Goal: Task Accomplishment & Management: Complete application form

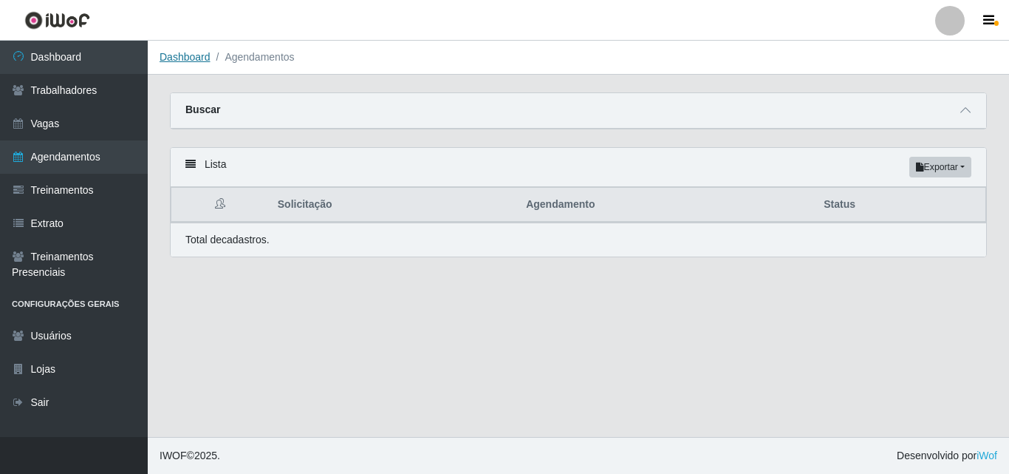
click at [178, 57] on link "Dashboard" at bounding box center [185, 57] width 51 height 12
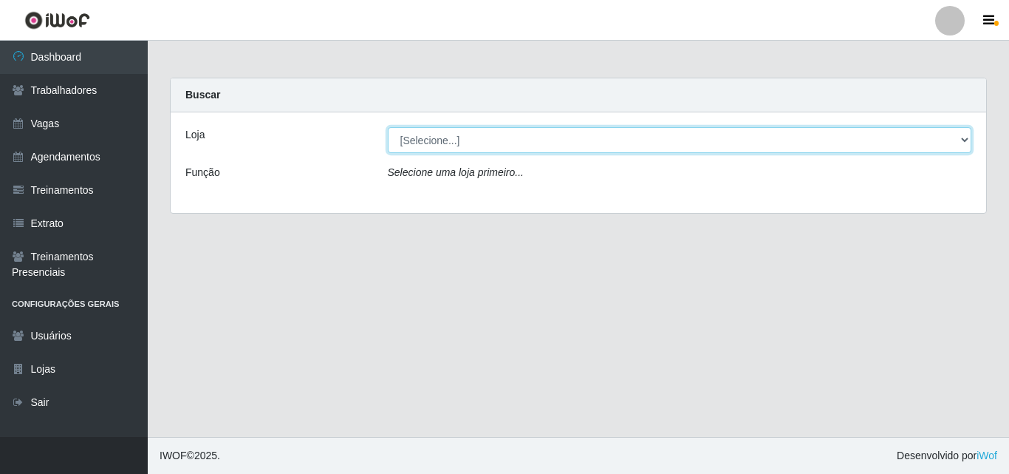
click at [965, 137] on select "[Selecione...] Bemais Supermercados - B5 Anatólia" at bounding box center [680, 140] width 585 height 26
select select "405"
click at [388, 127] on select "[Selecione...] Bemais Supermercados - B5 Anatólia" at bounding box center [680, 140] width 585 height 26
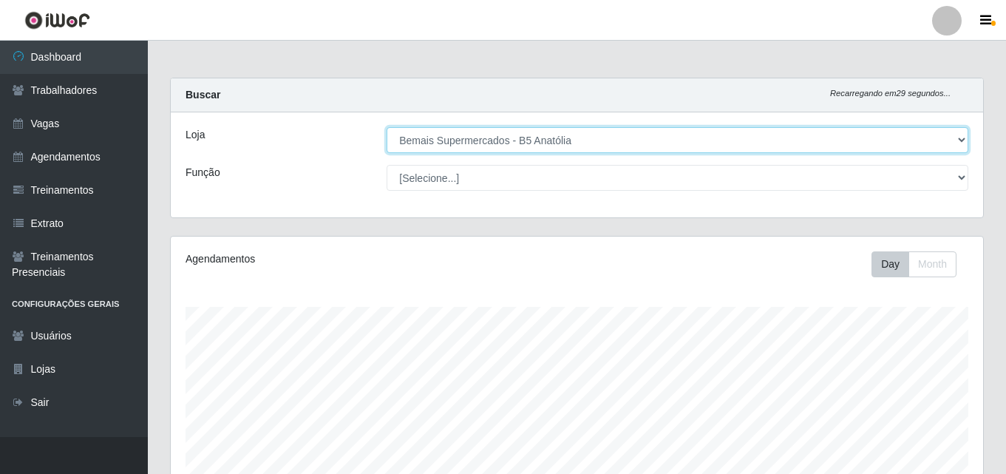
scroll to position [307, 812]
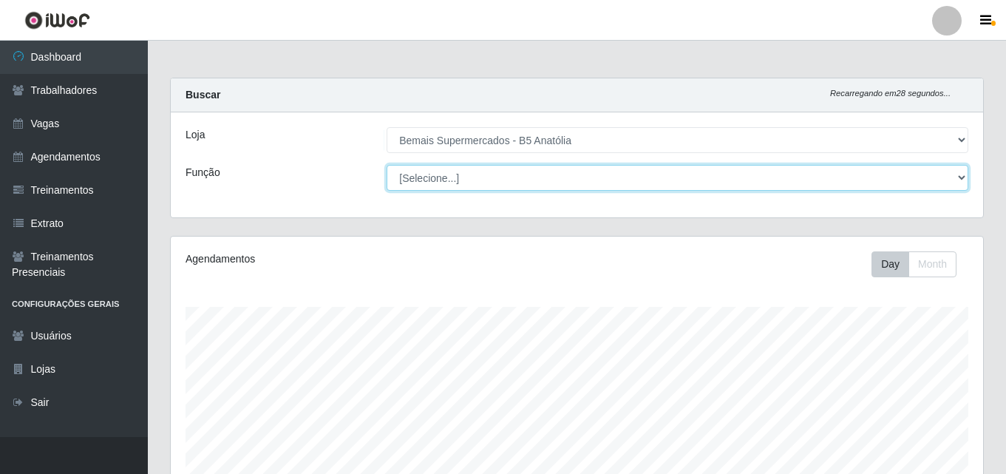
click at [967, 177] on select "[Selecione...] ASG ASG + ASG ++ Auxiliar de Estacionamento Auxiliar de Estacion…" at bounding box center [677, 178] width 582 height 26
select select "82"
click at [386, 165] on select "[Selecione...] ASG ASG + ASG ++ Auxiliar de Estacionamento Auxiliar de Estacion…" at bounding box center [677, 178] width 582 height 26
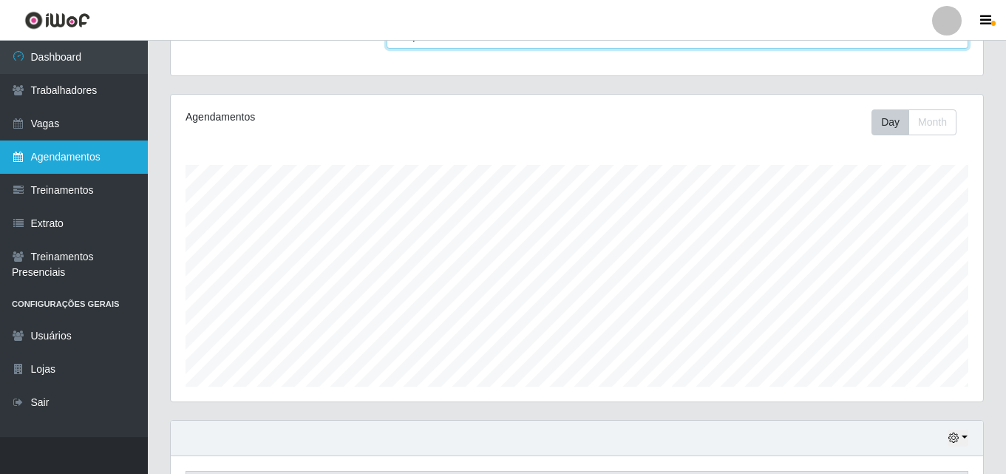
scroll to position [0, 0]
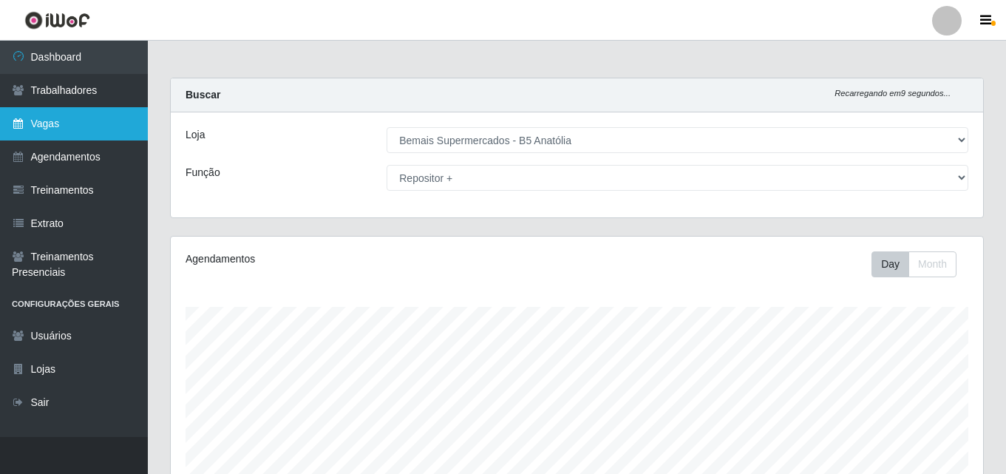
click at [70, 132] on link "Vagas" at bounding box center [74, 123] width 148 height 33
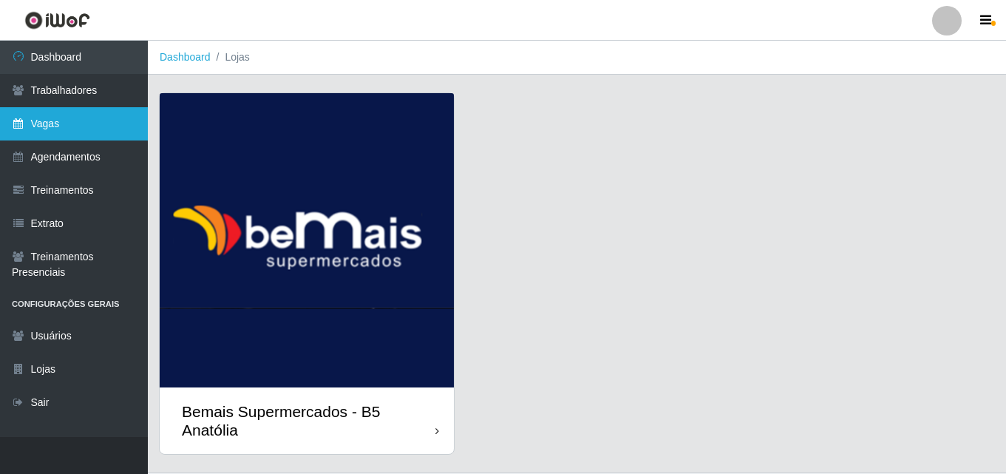
click at [66, 124] on link "Vagas" at bounding box center [74, 123] width 148 height 33
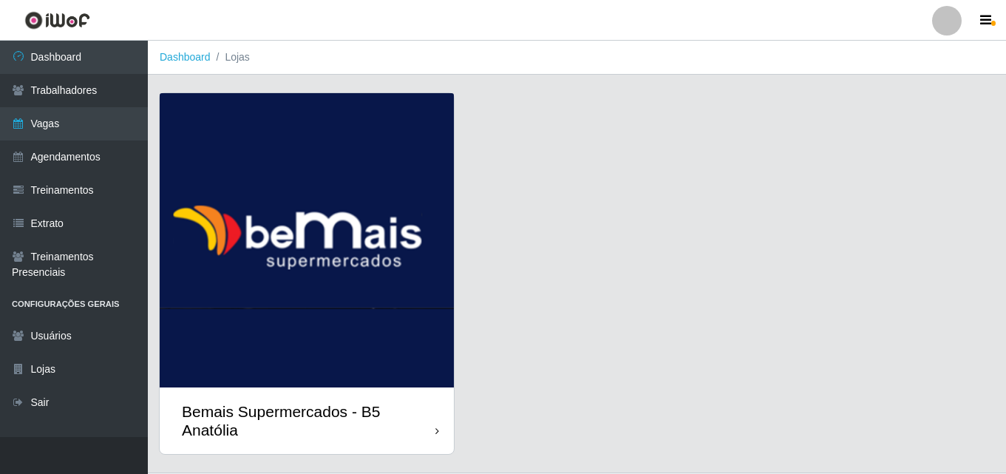
click at [435, 432] on div "Bemais Supermercados - B5 Anatólia" at bounding box center [308, 420] width 253 height 37
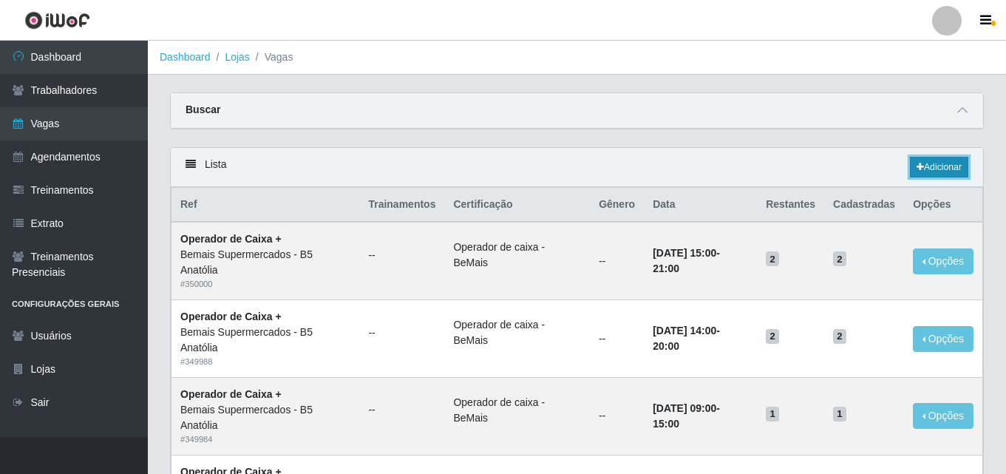
click at [947, 171] on link "Adicionar" at bounding box center [939, 167] width 58 height 21
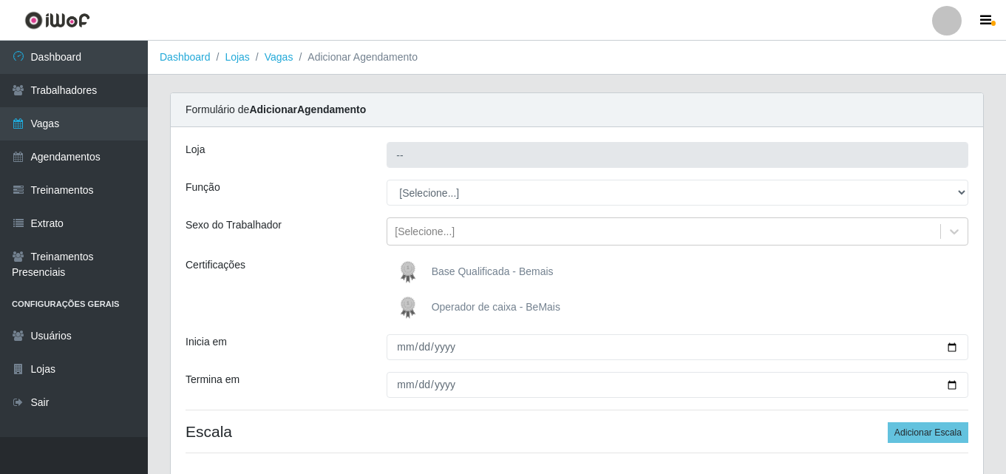
type input "Bemais Supermercados - B5 Anatólia"
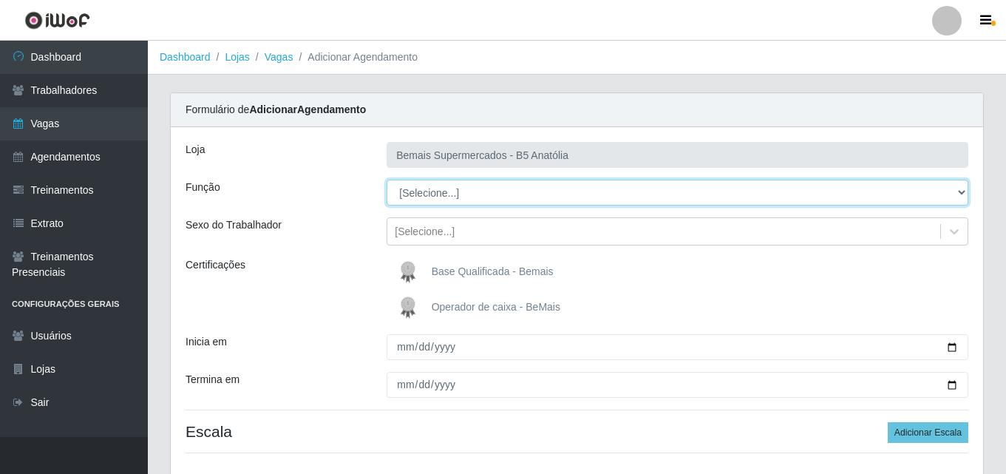
click at [957, 193] on select "[Selecione...] ASG ASG + ASG ++ Auxiliar de Estacionamento Auxiliar de Estacion…" at bounding box center [677, 193] width 582 height 26
select select "82"
click at [386, 180] on select "[Selecione...] ASG ASG + ASG ++ Auxiliar de Estacionamento Auxiliar de Estacion…" at bounding box center [677, 193] width 582 height 26
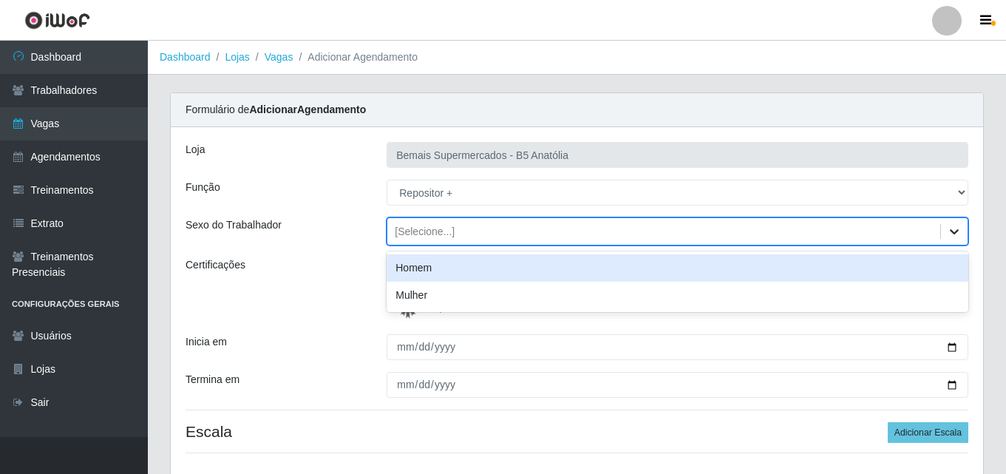
click at [950, 234] on icon at bounding box center [954, 231] width 15 height 15
click at [469, 273] on div "Homem" at bounding box center [677, 267] width 582 height 27
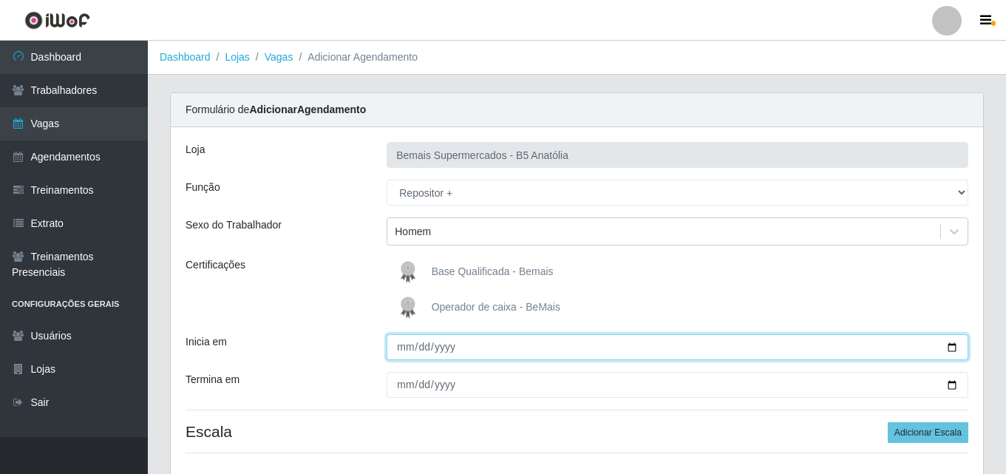
click at [952, 348] on input "Inicia em" at bounding box center [677, 347] width 582 height 26
type input "[DATE]"
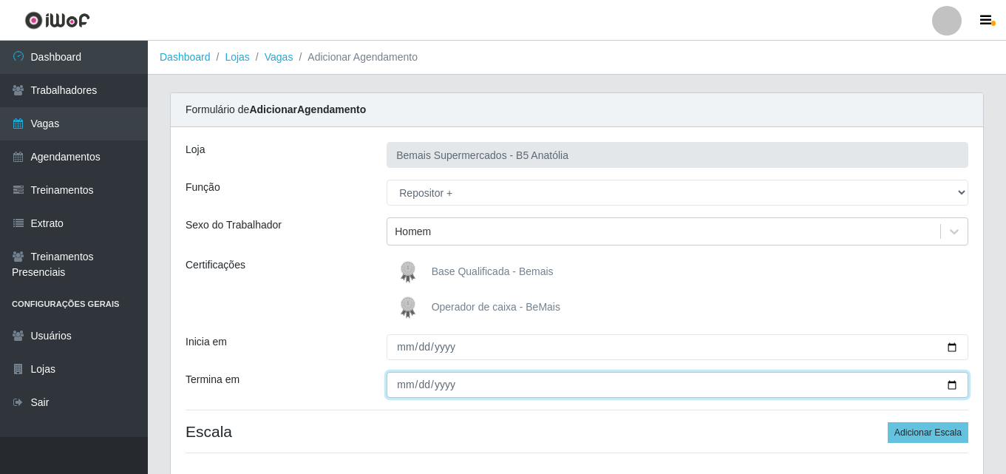
click at [955, 386] on input "Termina em" at bounding box center [677, 385] width 582 height 26
type input "[DATE]"
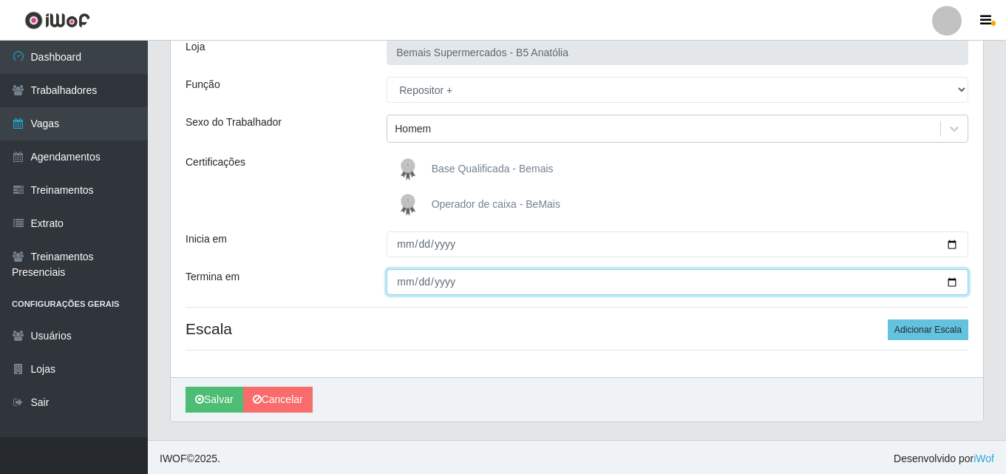
scroll to position [106, 0]
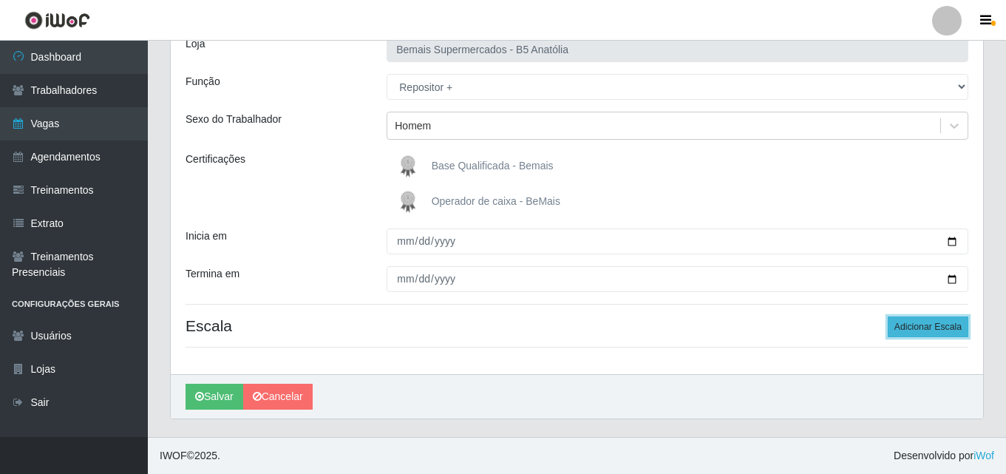
click at [922, 329] on button "Adicionar Escala" at bounding box center [928, 326] width 81 height 21
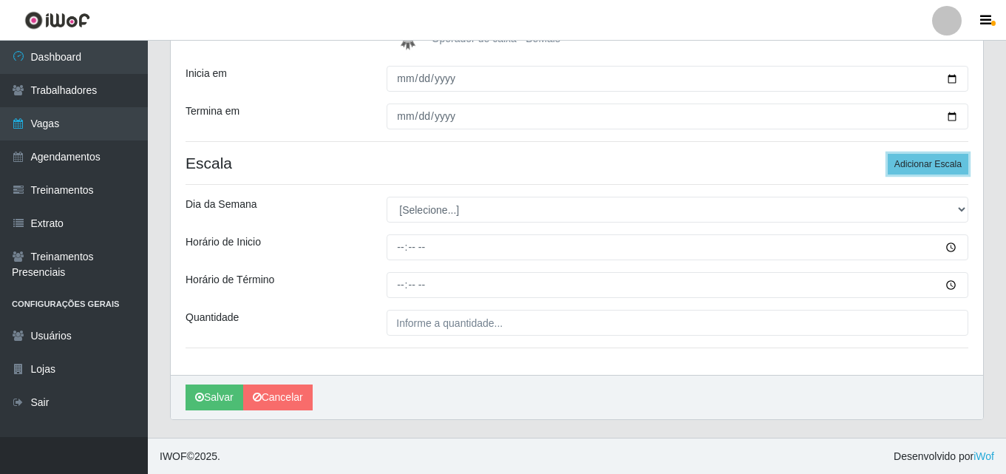
scroll to position [269, 0]
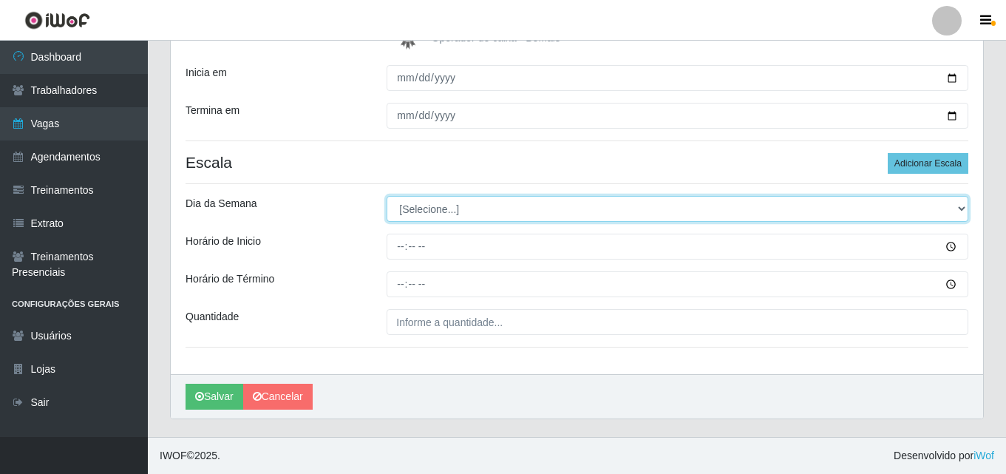
click at [962, 209] on select "[Selecione...] Segunda Terça Quarta Quinta Sexta Sábado Domingo" at bounding box center [677, 209] width 582 height 26
select select "4"
click at [386, 196] on select "[Selecione...] Segunda Terça Quarta Quinta Sexta Sábado Domingo" at bounding box center [677, 209] width 582 height 26
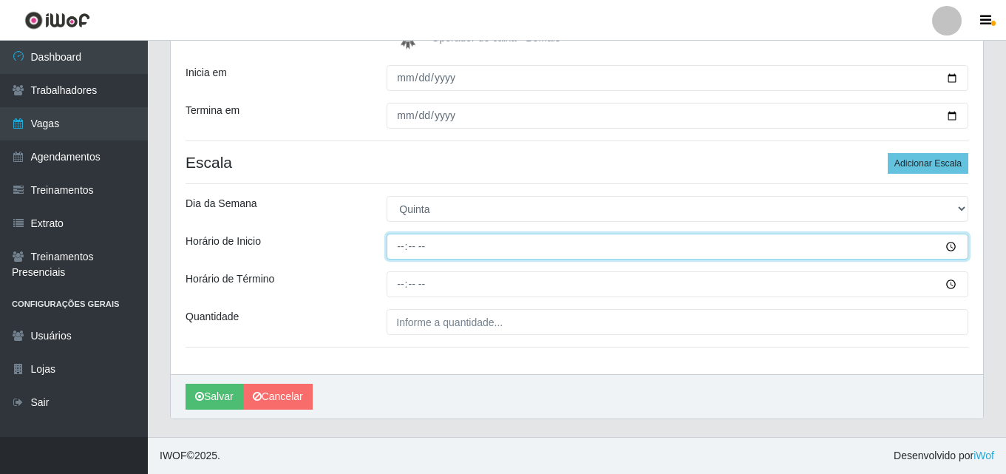
click at [398, 245] on input "Horário de Inicio" at bounding box center [677, 247] width 582 height 26
type input "09:00"
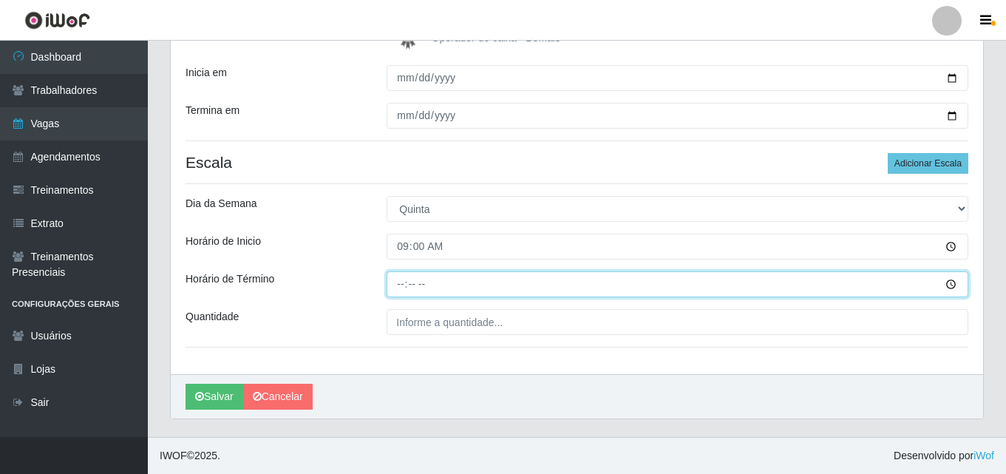
click at [401, 284] on input "Horário de Término" at bounding box center [677, 284] width 582 height 26
type input "15:05"
type input "15:00"
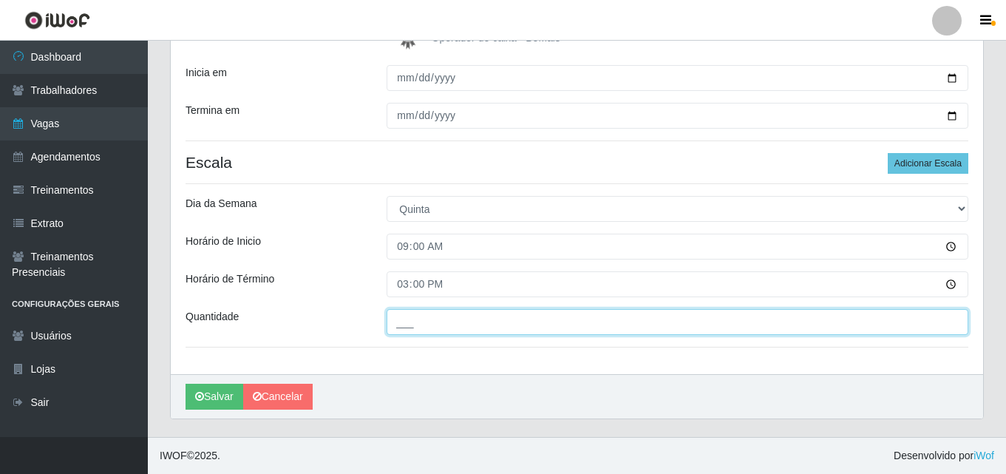
click at [406, 322] on input "___" at bounding box center [677, 322] width 582 height 26
type input "02_"
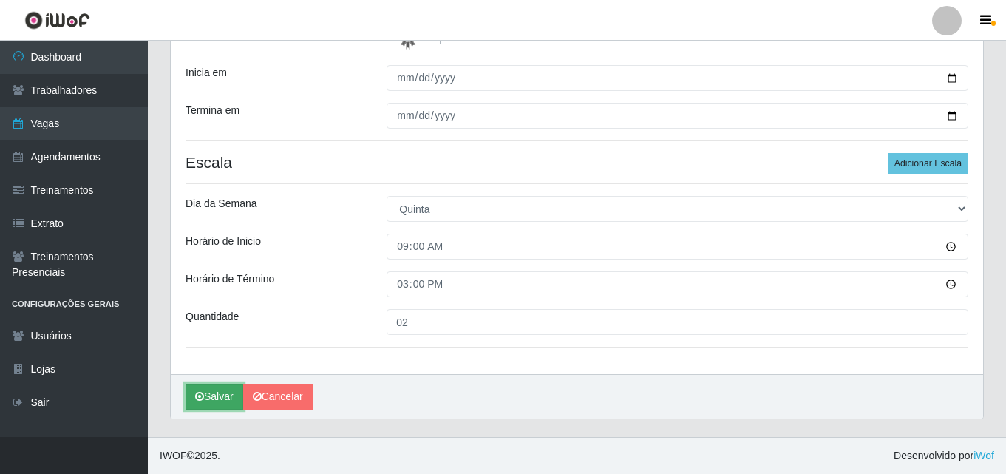
click at [220, 397] on button "Salvar" at bounding box center [214, 397] width 58 height 26
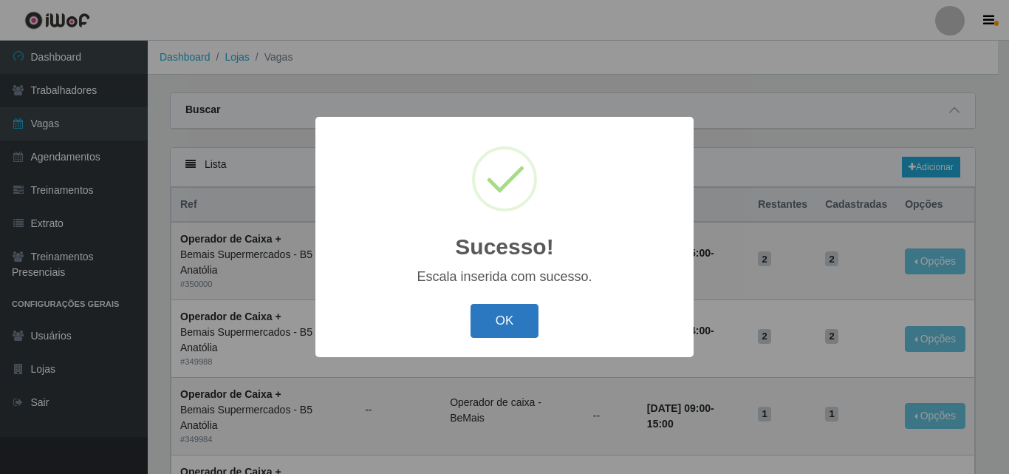
click at [512, 321] on button "OK" at bounding box center [505, 321] width 69 height 35
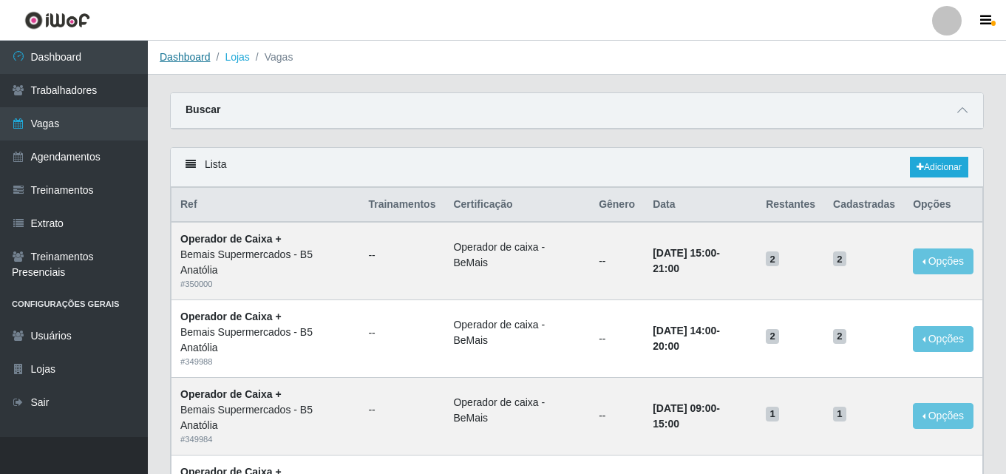
click at [180, 58] on link "Dashboard" at bounding box center [185, 57] width 51 height 12
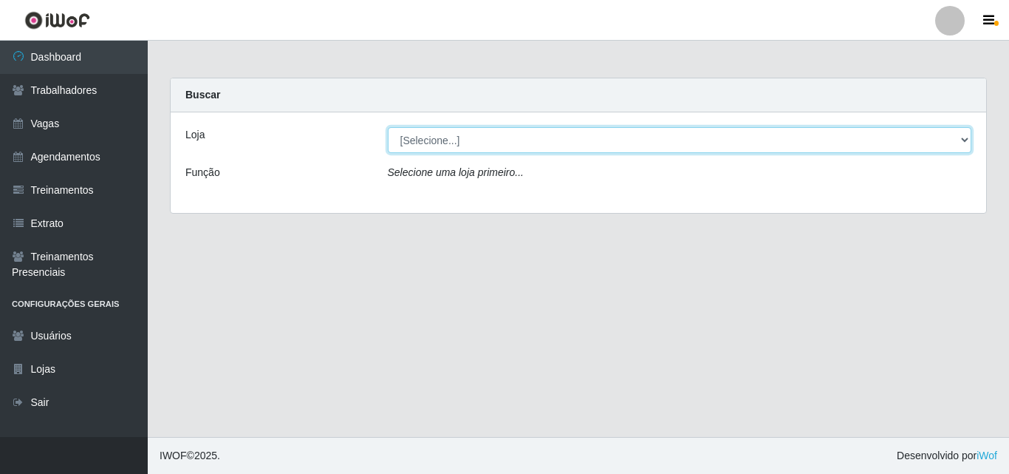
click at [963, 137] on select "[Selecione...] Bemais Supermercados - B5 Anatólia" at bounding box center [680, 140] width 585 height 26
select select "405"
click at [388, 127] on select "[Selecione...] Bemais Supermercados - B5 Anatólia" at bounding box center [680, 140] width 585 height 26
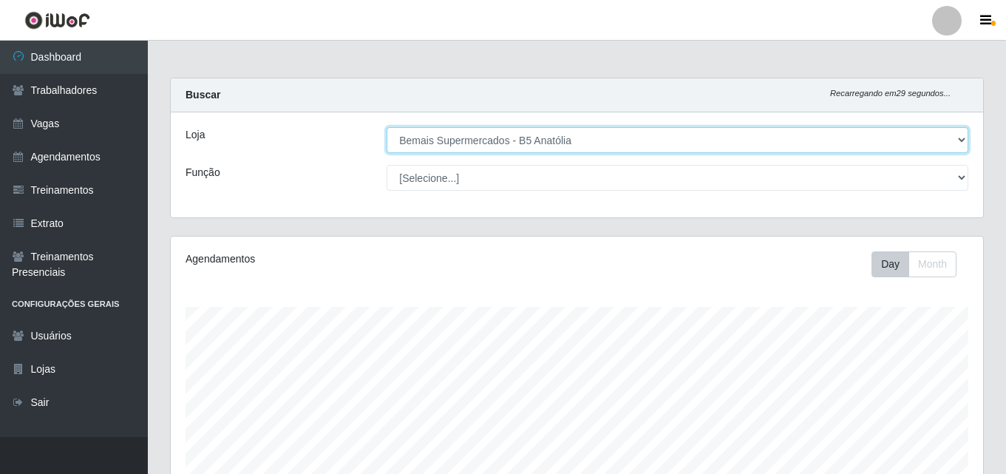
scroll to position [307, 812]
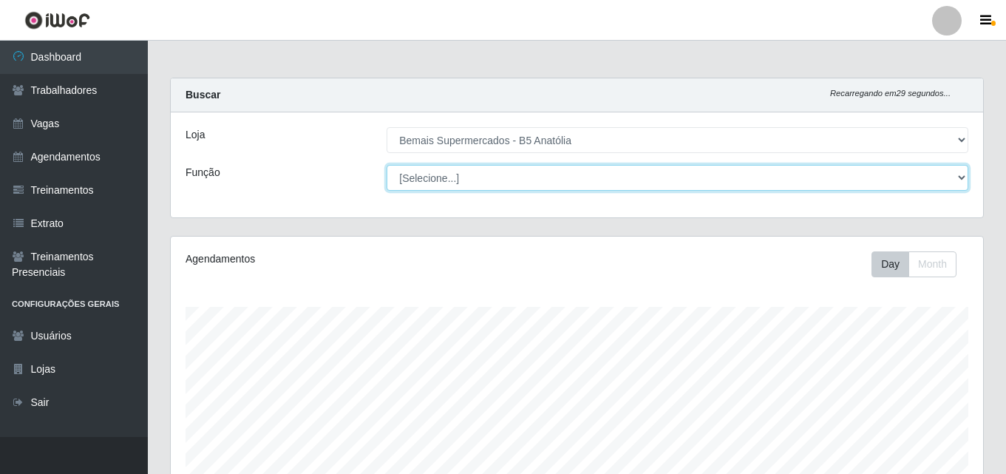
drag, startPoint x: 960, startPoint y: 179, endPoint x: 905, endPoint y: 183, distance: 54.9
click at [960, 179] on select "[Selecione...] ASG ASG + ASG ++ Auxiliar de Estacionamento Auxiliar de Estacion…" at bounding box center [677, 178] width 582 height 26
click at [386, 165] on select "[Selecione...] ASG ASG + ASG ++ Auxiliar de Estacionamento Auxiliar de Estacion…" at bounding box center [677, 178] width 582 height 26
drag, startPoint x: 963, startPoint y: 175, endPoint x: 947, endPoint y: 190, distance: 22.0
click at [956, 183] on select "[Selecione...] ASG ASG + ASG ++ Auxiliar de Estacionamento Auxiliar de Estacion…" at bounding box center [677, 178] width 582 height 26
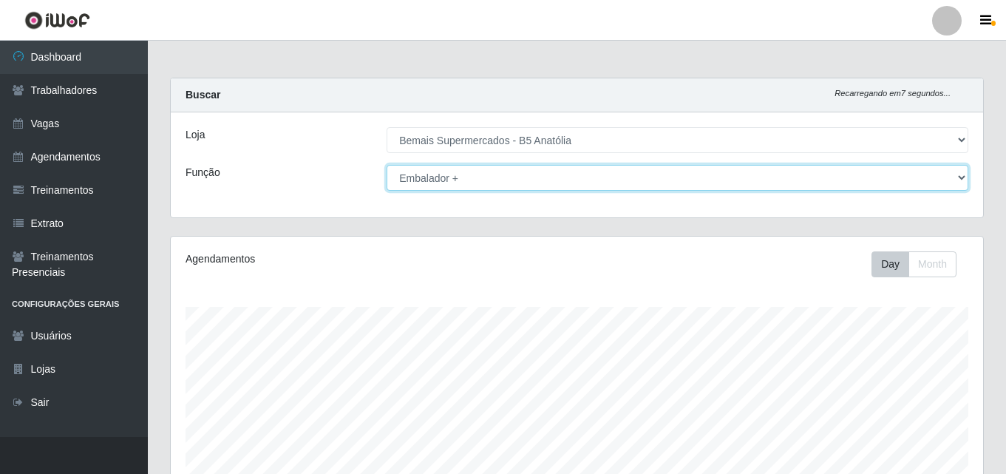
select select "82"
click at [386, 165] on select "[Selecione...] ASG ASG + ASG ++ Auxiliar de Estacionamento Auxiliar de Estacion…" at bounding box center [677, 178] width 582 height 26
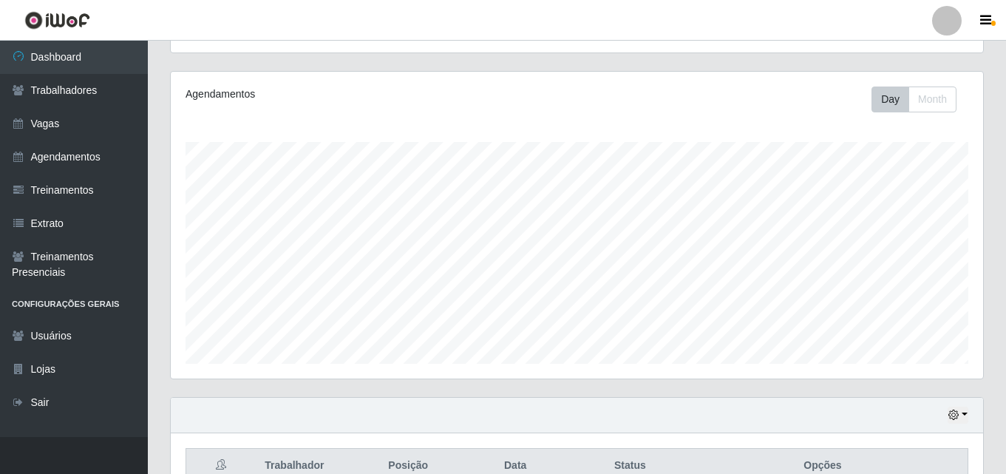
scroll to position [321, 0]
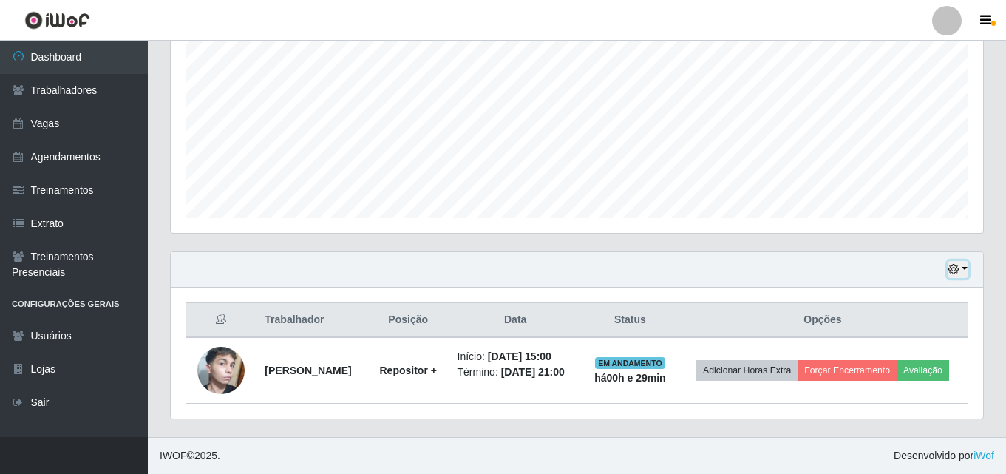
click at [961, 261] on button "button" at bounding box center [957, 269] width 21 height 17
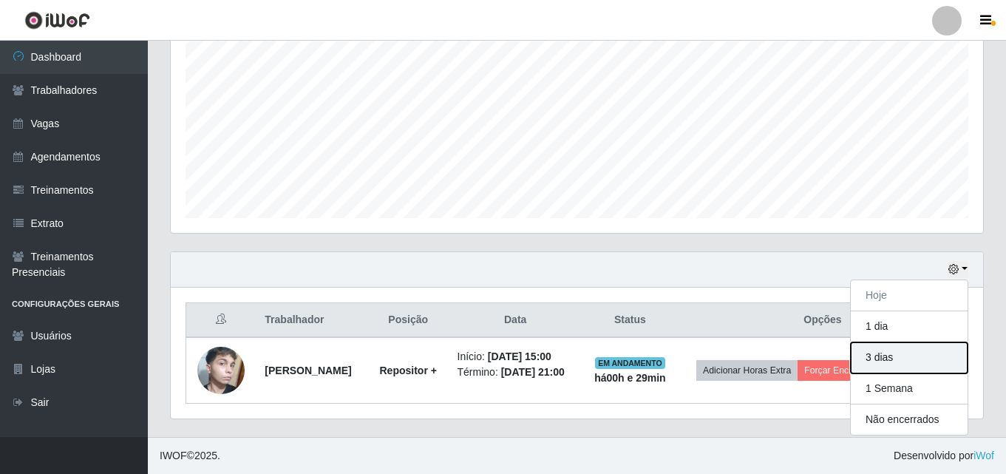
click at [895, 347] on button "3 dias" at bounding box center [909, 357] width 117 height 31
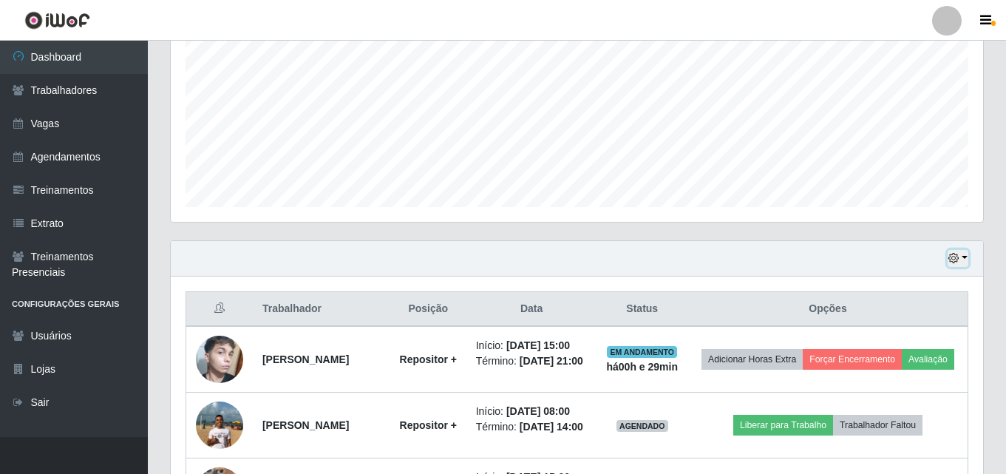
click at [964, 253] on button "button" at bounding box center [957, 258] width 21 height 17
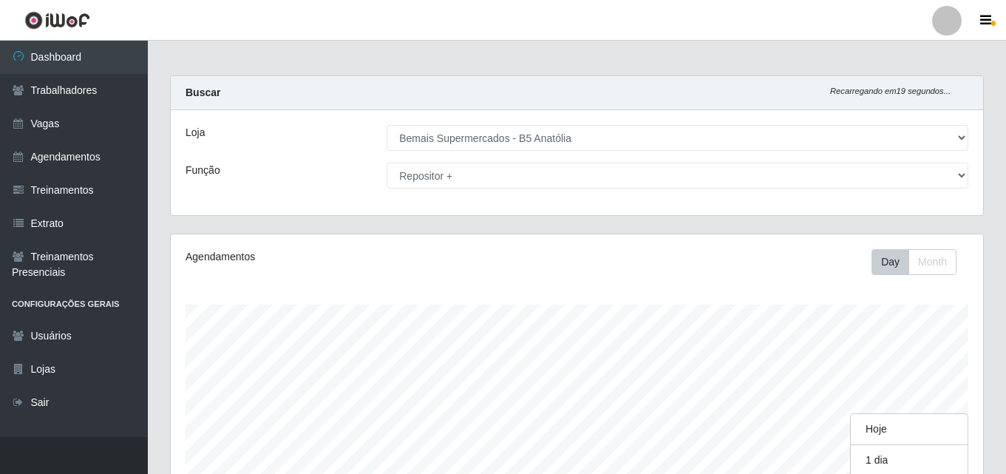
scroll to position [0, 0]
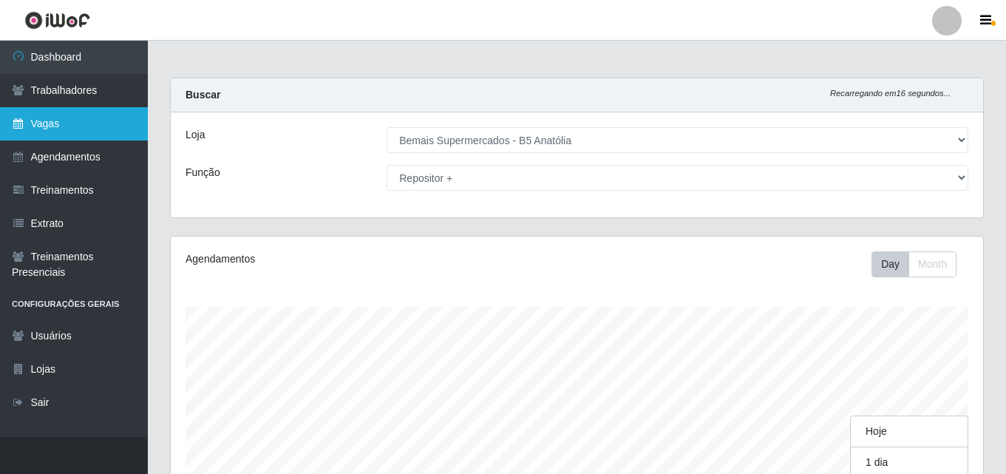
click at [63, 125] on link "Vagas" at bounding box center [74, 123] width 148 height 33
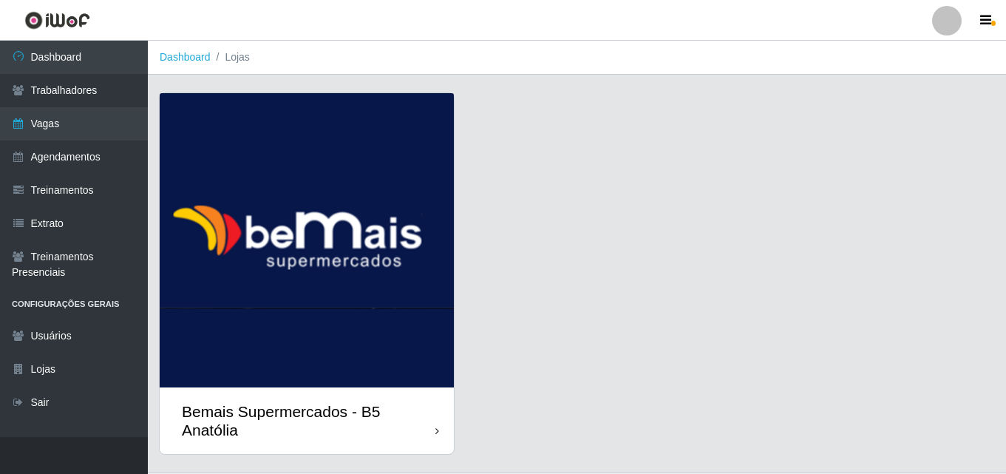
click at [436, 435] on icon at bounding box center [437, 431] width 4 height 10
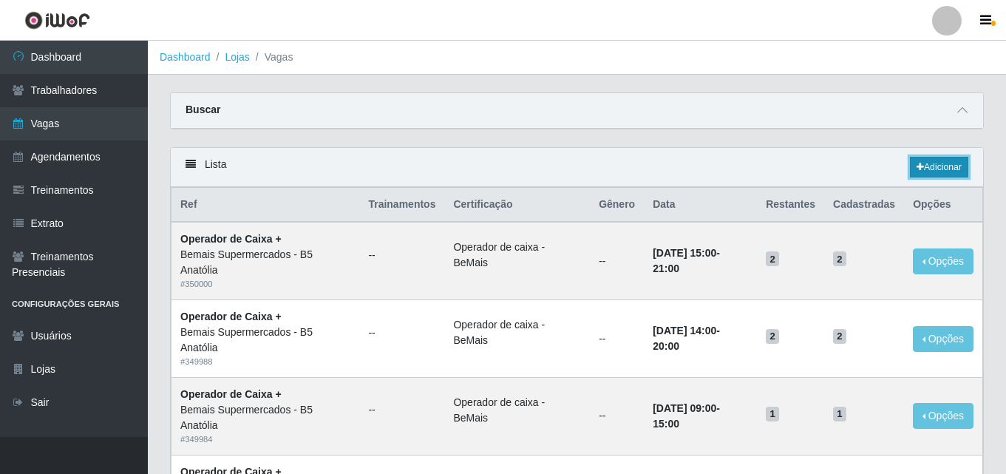
click at [941, 171] on link "Adicionar" at bounding box center [939, 167] width 58 height 21
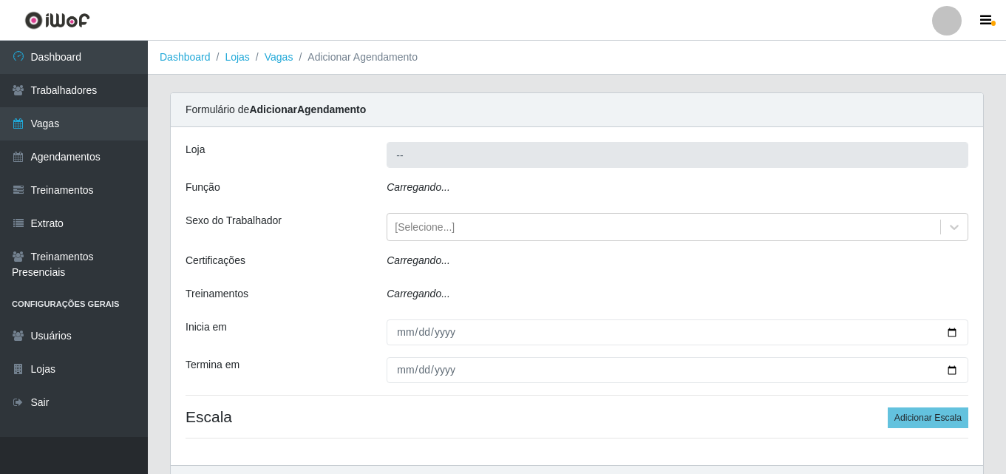
type input "Bemais Supermercados - B5 Anatólia"
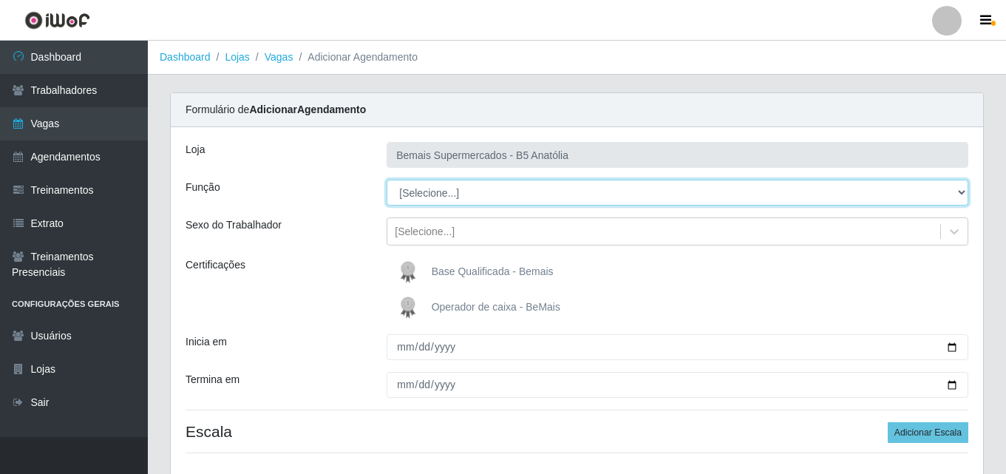
drag, startPoint x: 961, startPoint y: 191, endPoint x: 948, endPoint y: 191, distance: 13.3
click at [961, 191] on select "[Selecione...] ASG ASG + ASG ++ Auxiliar de Estacionamento Auxiliar de Estacion…" at bounding box center [677, 193] width 582 height 26
select select "82"
click at [386, 180] on select "[Selecione...] ASG ASG + ASG ++ Auxiliar de Estacionamento Auxiliar de Estacion…" at bounding box center [677, 193] width 582 height 26
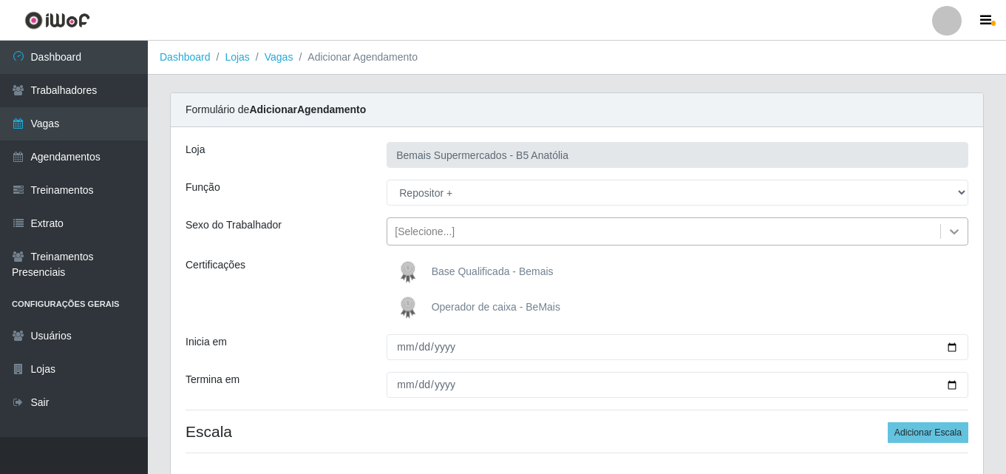
click at [956, 229] on icon at bounding box center [954, 231] width 15 height 15
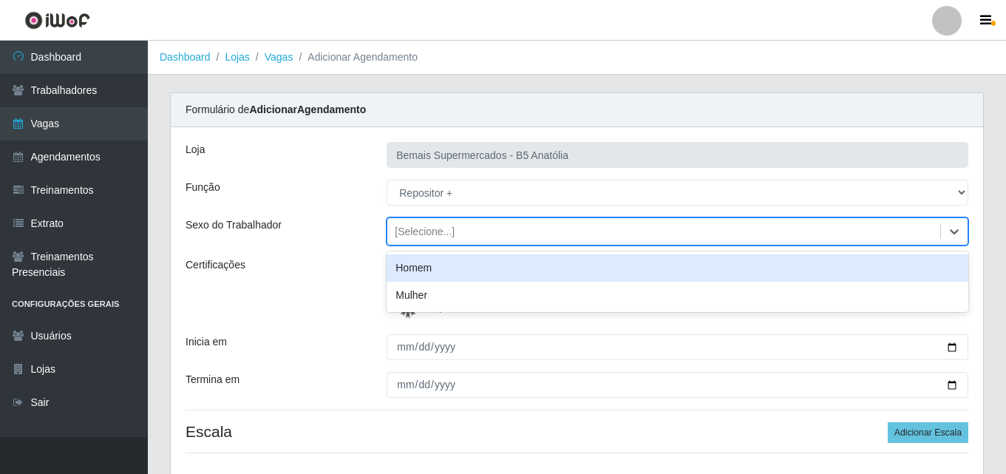
click at [443, 272] on div "Homem" at bounding box center [677, 267] width 582 height 27
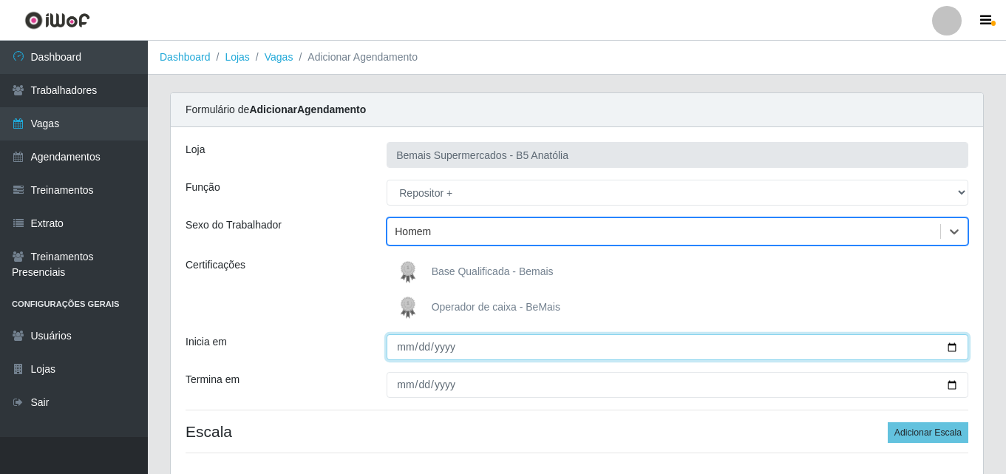
click at [950, 348] on input "Inicia em" at bounding box center [677, 347] width 582 height 26
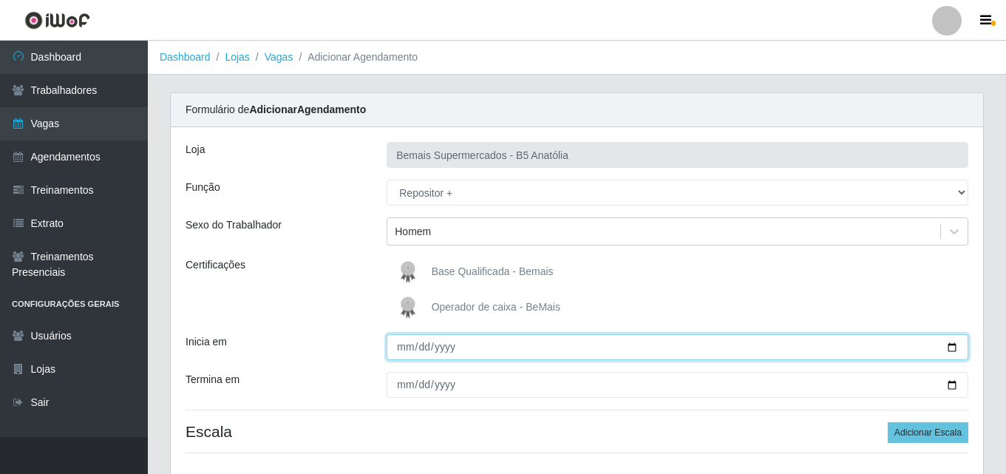
type input "[DATE]"
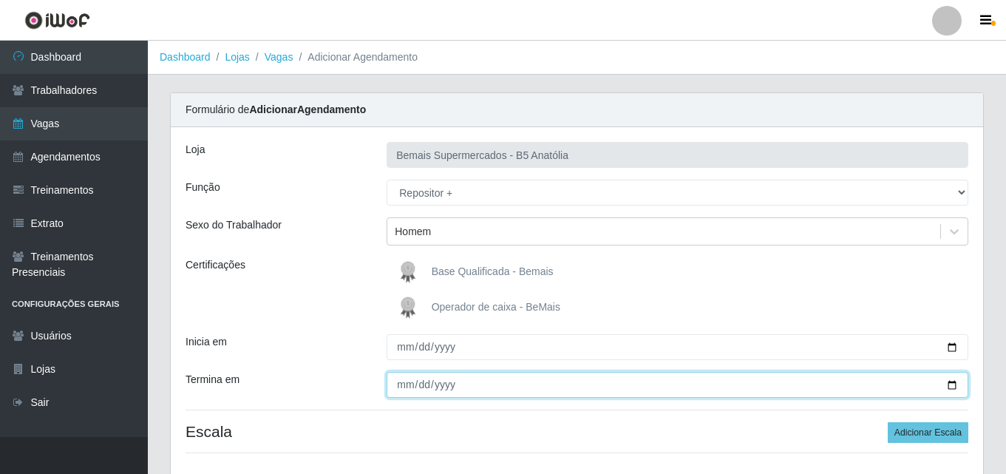
click at [949, 386] on input "Termina em" at bounding box center [677, 385] width 582 height 26
type input "[DATE]"
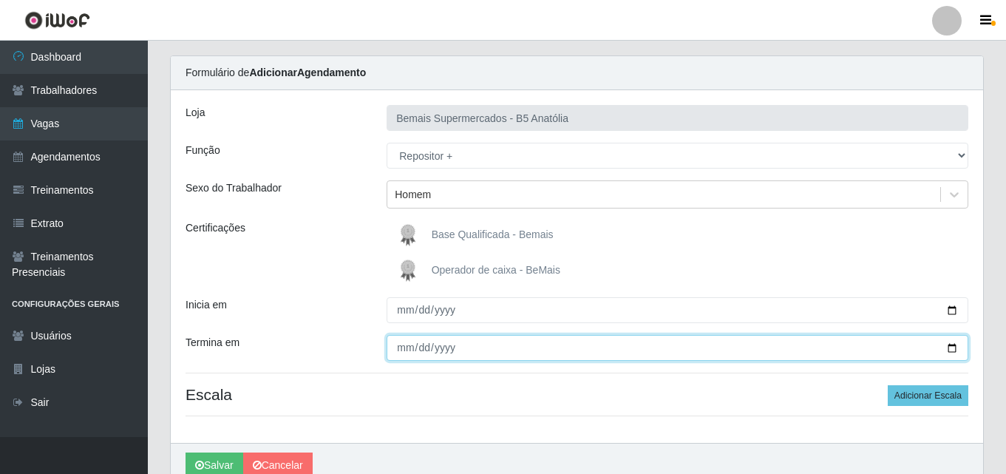
scroll to position [106, 0]
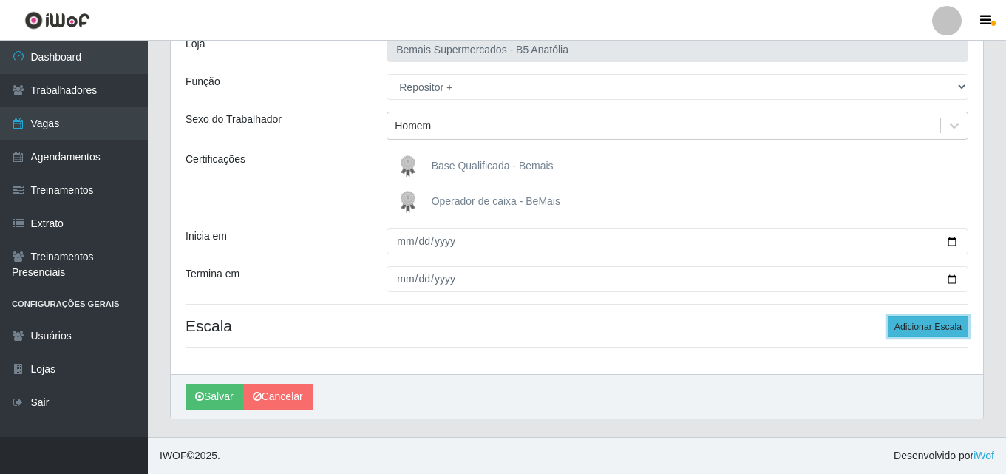
click at [945, 326] on button "Adicionar Escala" at bounding box center [928, 326] width 81 height 21
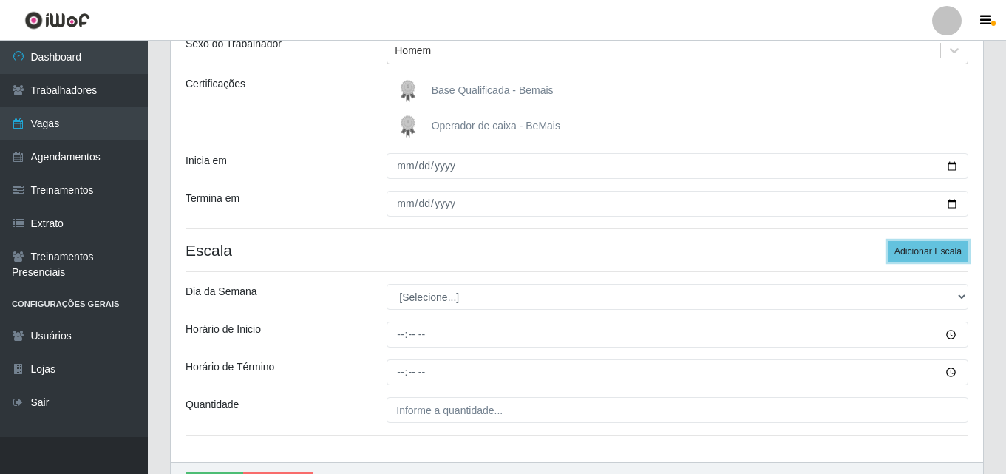
scroll to position [253, 0]
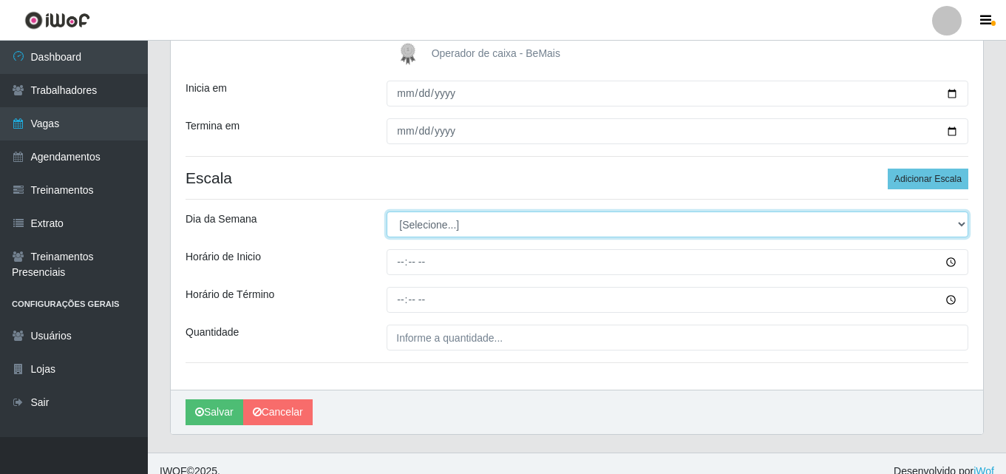
drag, startPoint x: 956, startPoint y: 225, endPoint x: 943, endPoint y: 226, distance: 13.3
click at [956, 225] on select "[Selecione...] Segunda Terça Quarta Quinta Sexta Sábado Domingo" at bounding box center [677, 224] width 582 height 26
select select "4"
click at [386, 211] on select "[Selecione...] Segunda Terça Quarta Quinta Sexta Sábado Domingo" at bounding box center [677, 224] width 582 height 26
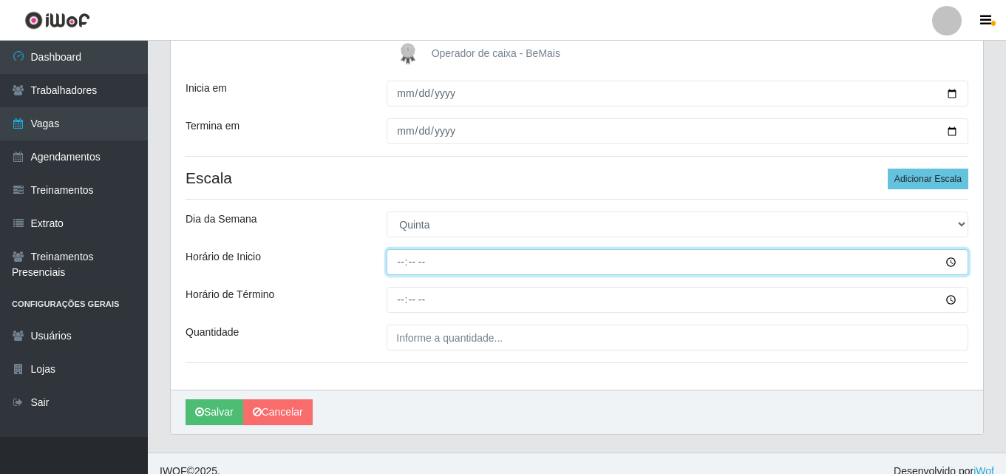
click at [398, 265] on input "Horário de Inicio" at bounding box center [677, 262] width 582 height 26
type input "15:00"
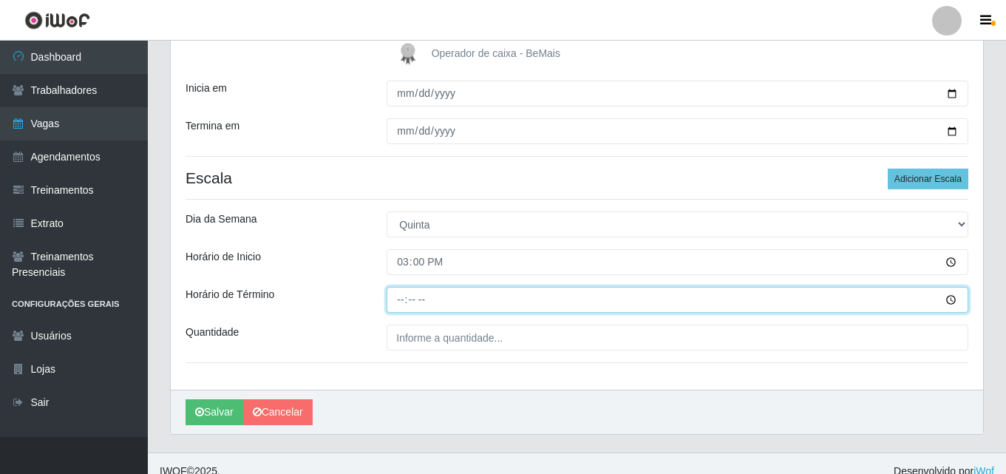
click at [398, 303] on input "Horário de Término" at bounding box center [677, 300] width 582 height 26
type input "21:00"
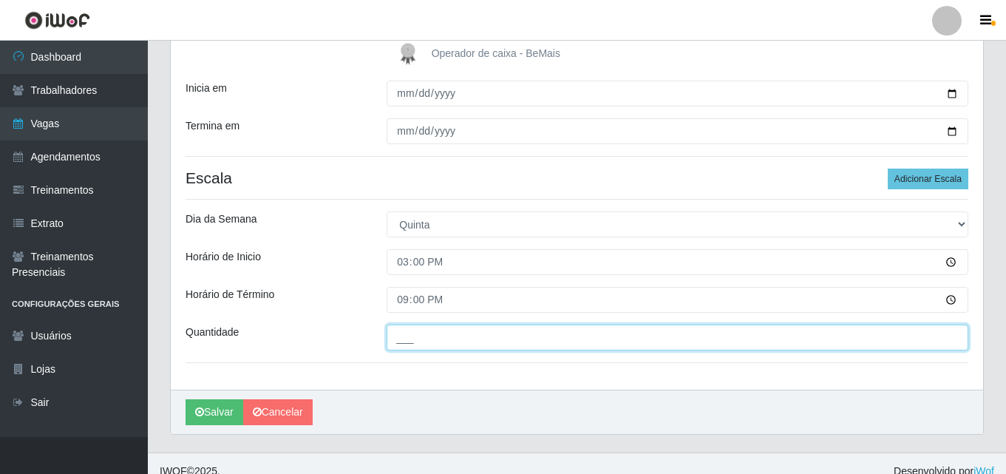
click at [420, 342] on input "___" at bounding box center [677, 337] width 582 height 26
type input "02_"
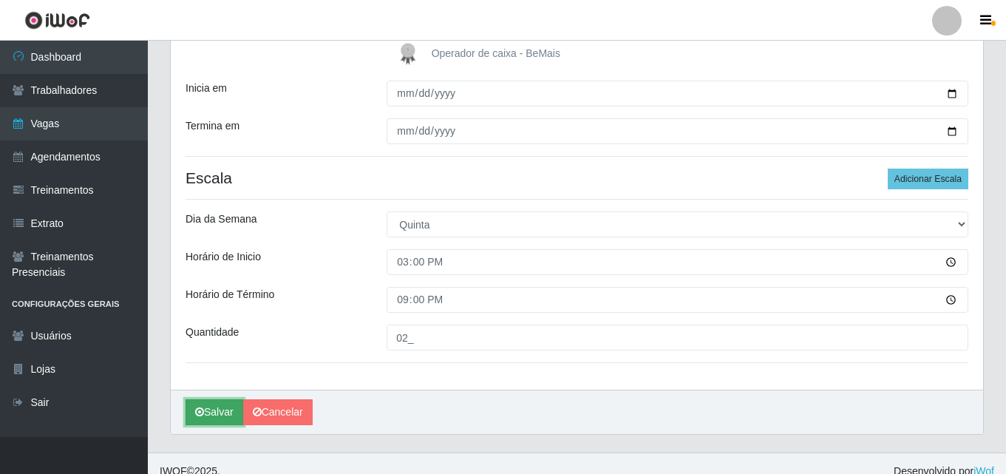
click at [232, 414] on button "Salvar" at bounding box center [214, 412] width 58 height 26
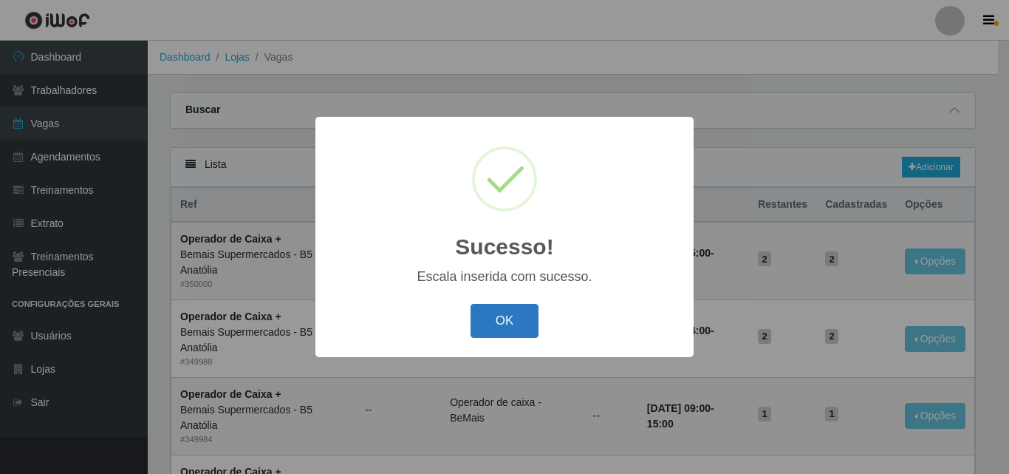
click at [517, 321] on button "OK" at bounding box center [505, 321] width 69 height 35
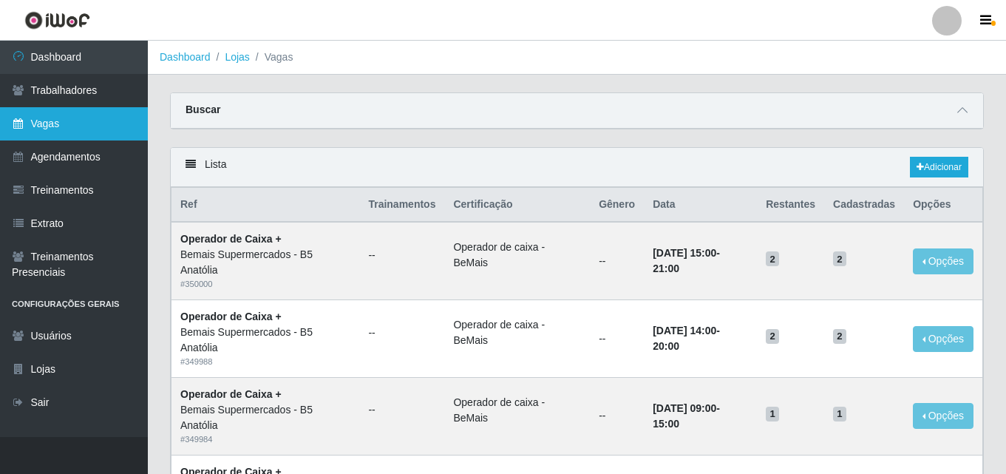
click at [74, 120] on link "Vagas" at bounding box center [74, 123] width 148 height 33
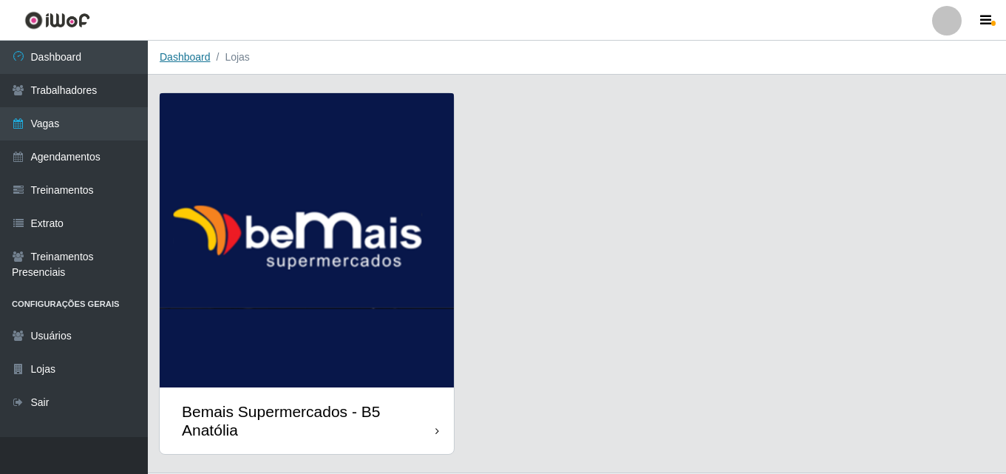
click at [191, 58] on link "Dashboard" at bounding box center [185, 57] width 51 height 12
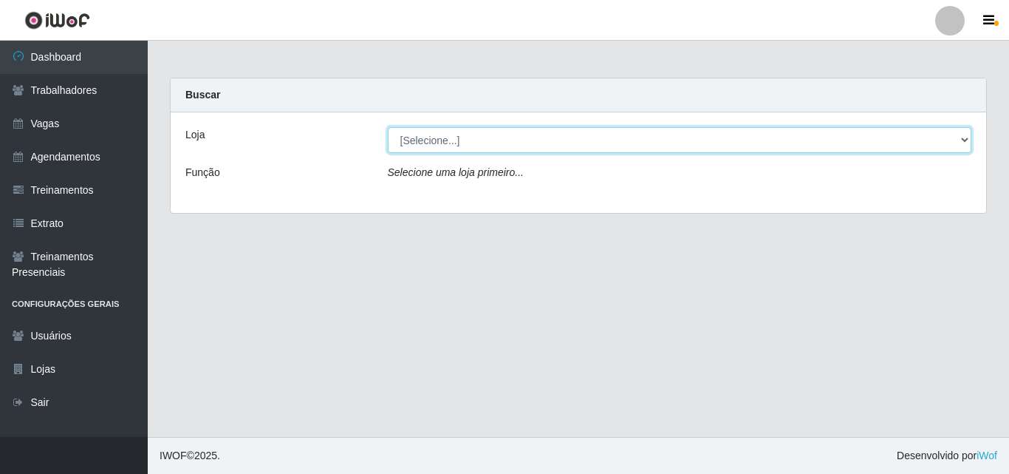
click at [962, 141] on select "[Selecione...] Bemais Supermercados - B5 Anatólia" at bounding box center [680, 140] width 585 height 26
select select "405"
click at [388, 127] on select "[Selecione...] Bemais Supermercados - B5 Anatólia" at bounding box center [680, 140] width 585 height 26
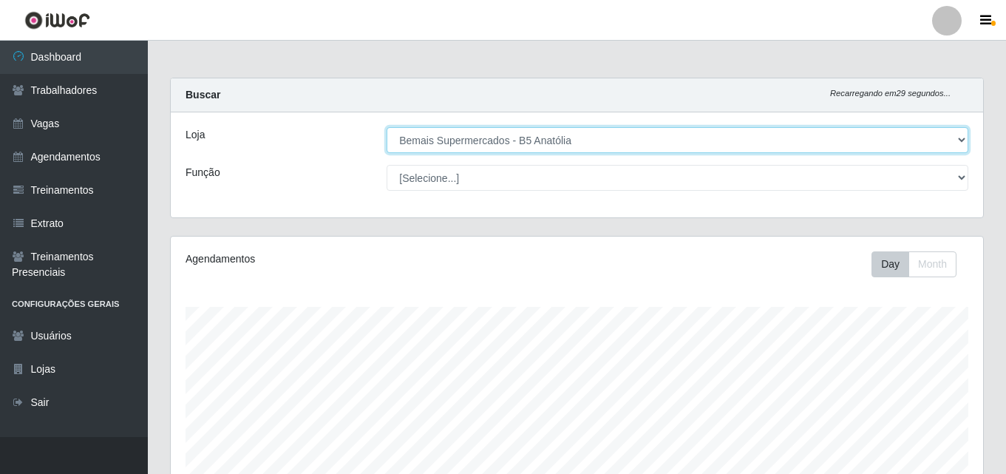
scroll to position [307, 812]
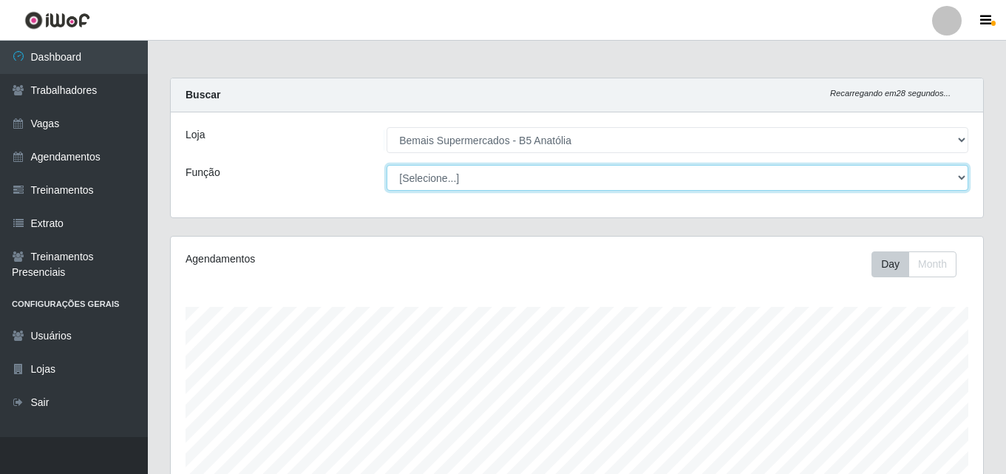
click at [958, 181] on select "[Selecione...] ASG ASG + ASG ++ Auxiliar de Estacionamento Auxiliar de Estacion…" at bounding box center [677, 178] width 582 height 26
select select "82"
click at [386, 165] on select "[Selecione...] ASG ASG + ASG ++ Auxiliar de Estacionamento Auxiliar de Estacion…" at bounding box center [677, 178] width 582 height 26
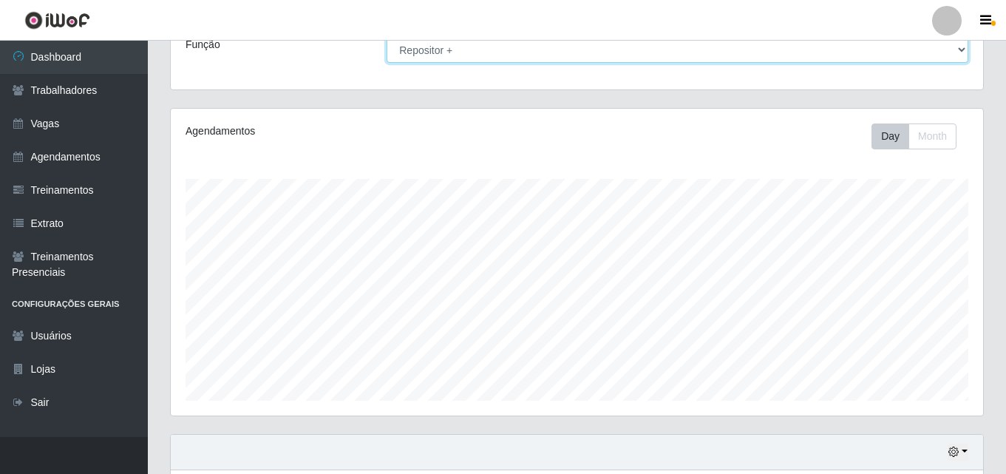
scroll to position [321, 0]
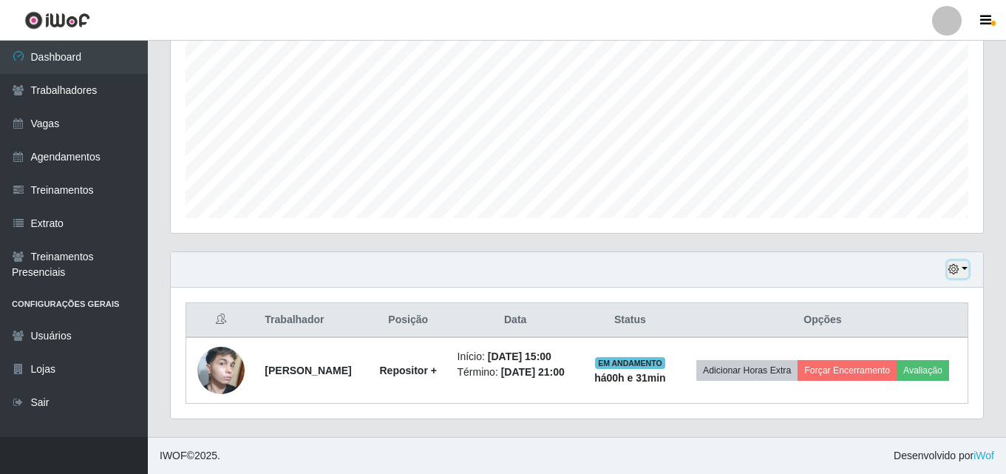
click at [963, 261] on button "button" at bounding box center [957, 269] width 21 height 17
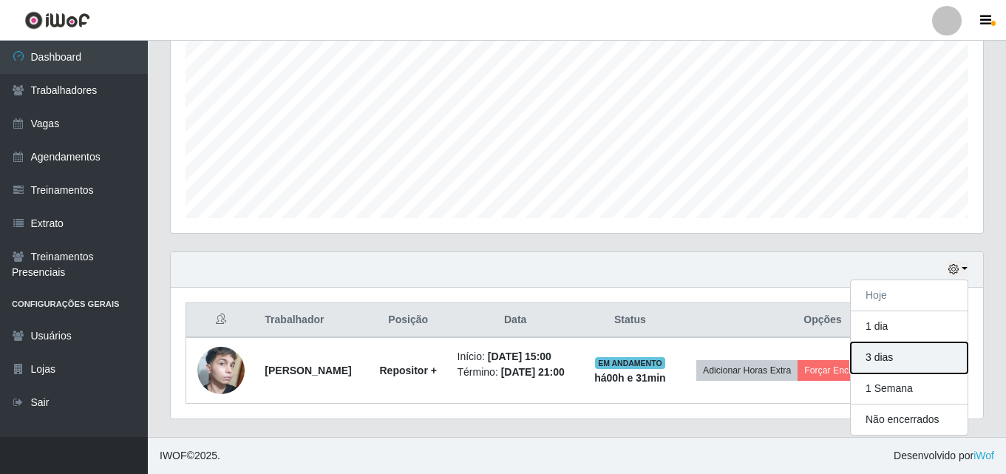
click at [895, 350] on button "3 dias" at bounding box center [909, 357] width 117 height 31
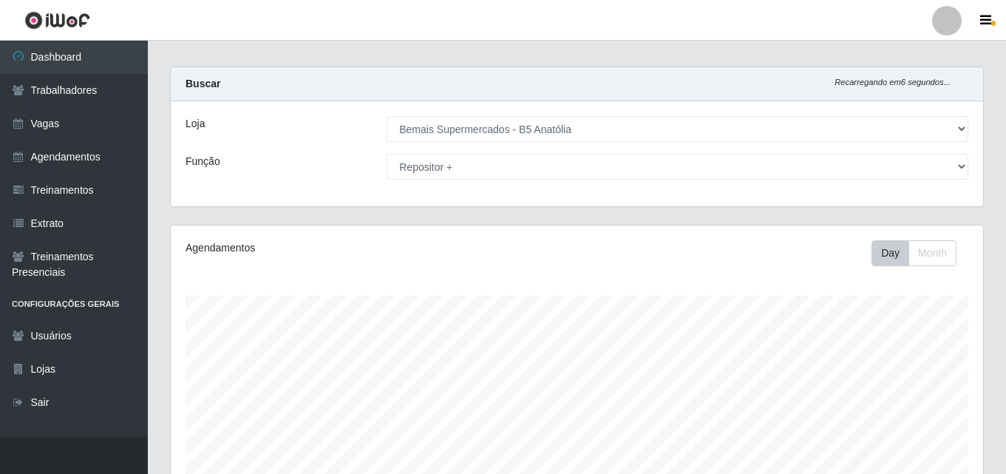
scroll to position [0, 0]
